Goal: Navigation & Orientation: Understand site structure

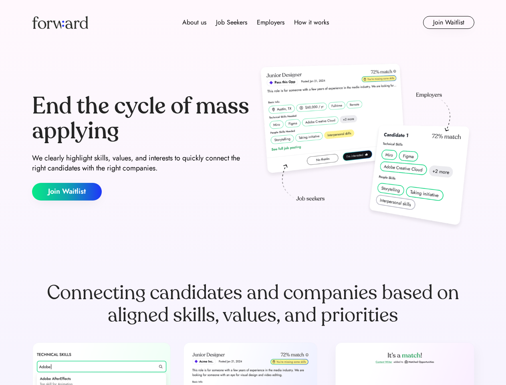
click at [253, 192] on div "End the cycle of mass applying We clearly highlight skills, values, and interes…" at bounding box center [253, 147] width 442 height 172
click at [253, 22] on div "About us Job Seekers Employers How it works" at bounding box center [256, 23] width 316 height 10
click at [60, 22] on img at bounding box center [60, 22] width 56 height 13
click at [256, 22] on div "About us Job Seekers Employers How it works" at bounding box center [256, 23] width 316 height 10
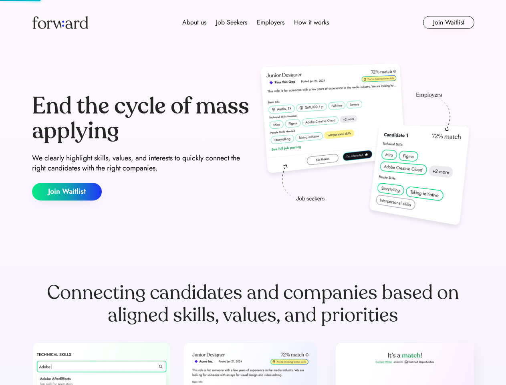
click at [194, 22] on div "About us" at bounding box center [194, 23] width 24 height 10
click at [232, 22] on div "Job Seekers" at bounding box center [231, 23] width 31 height 10
click at [271, 22] on div "Employers" at bounding box center [271, 23] width 28 height 10
click at [311, 22] on div "How it works" at bounding box center [311, 23] width 35 height 10
click at [448, 22] on button "Join Waitlist" at bounding box center [448, 22] width 51 height 13
